Goal: Subscribe to service/newsletter

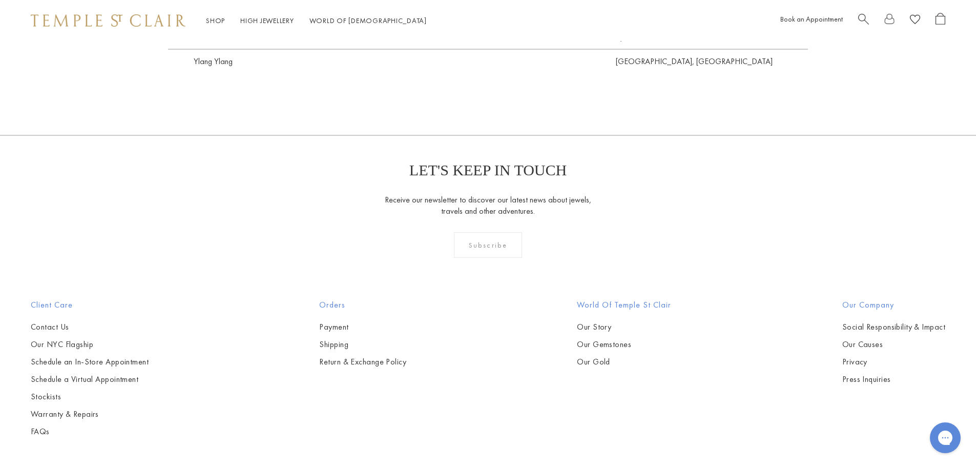
scroll to position [2921, 0]
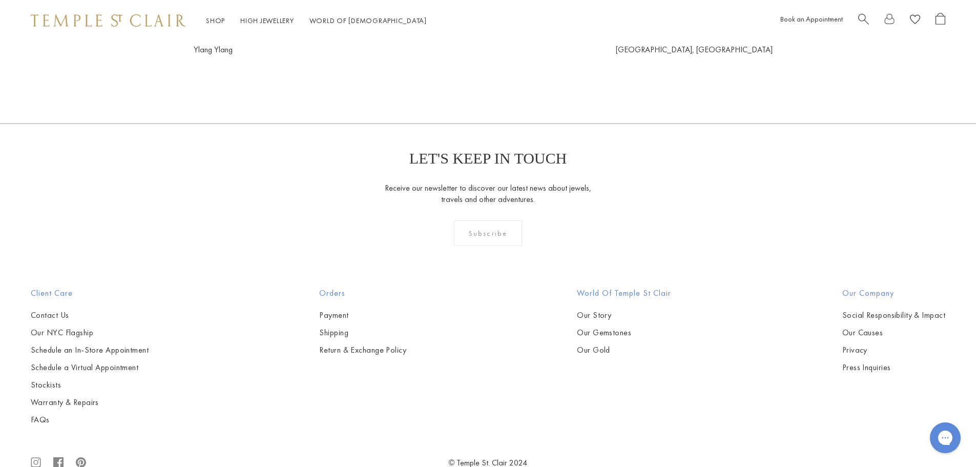
click at [499, 220] on div "Subscribe" at bounding box center [488, 233] width 68 height 26
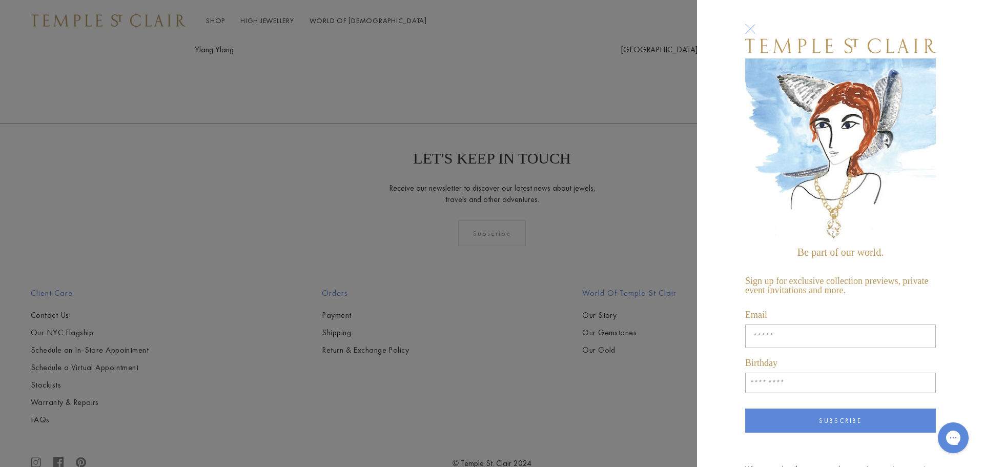
scroll to position [0, 0]
click at [748, 29] on div at bounding box center [749, 29] width 19 height 19
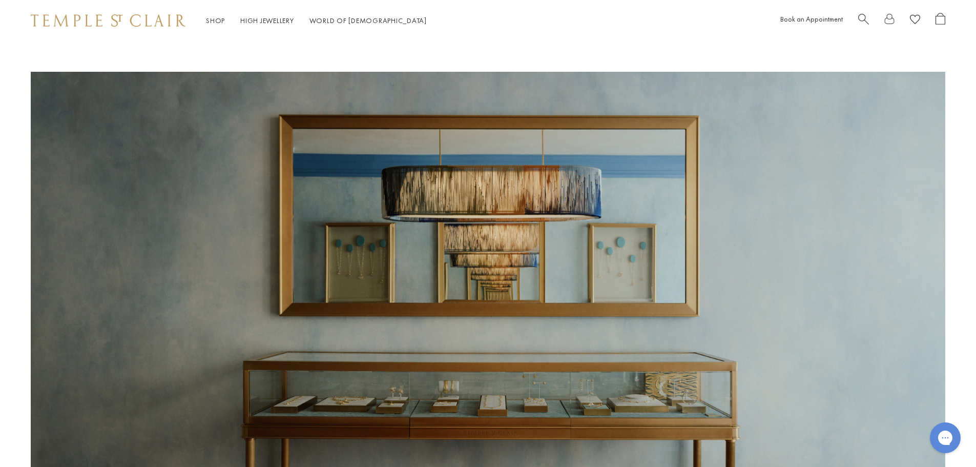
click at [108, 24] on img at bounding box center [108, 20] width 155 height 12
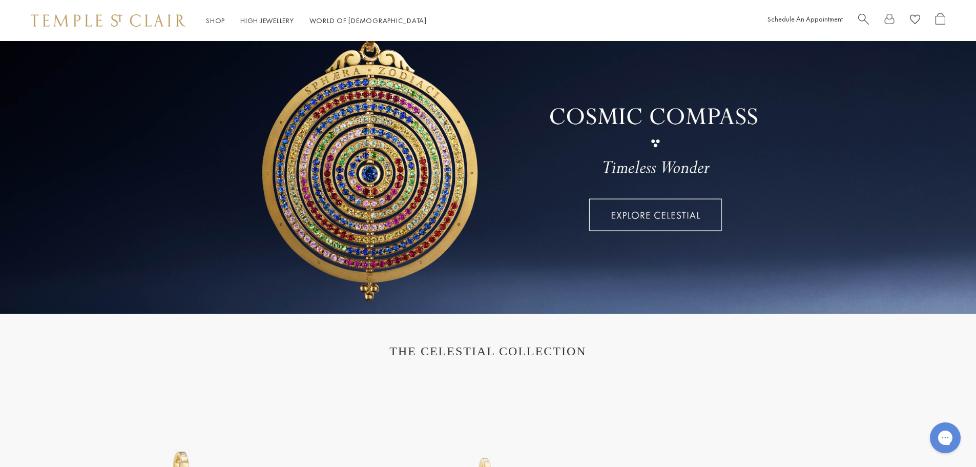
scroll to position [154, 0]
